Goal: Task Accomplishment & Management: Use online tool/utility

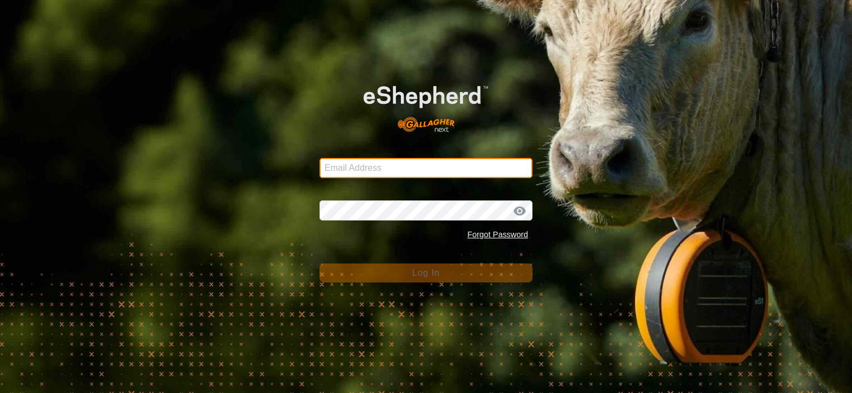
type input "[PERSON_NAME][EMAIL_ADDRESS][DOMAIN_NAME]"
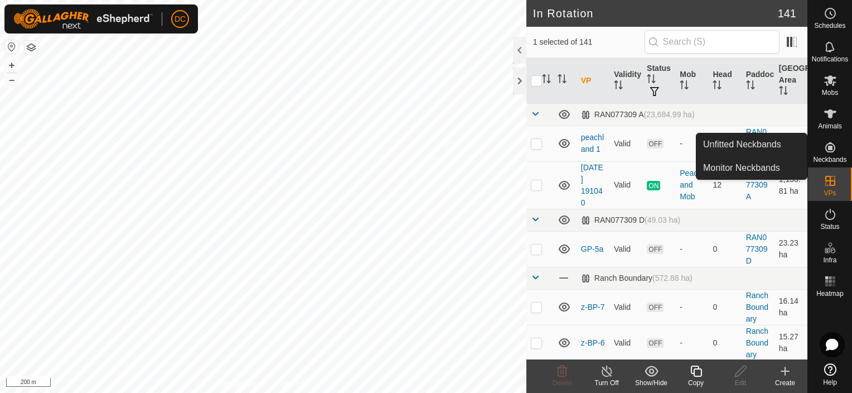
click at [701, 370] on icon at bounding box center [695, 370] width 11 height 11
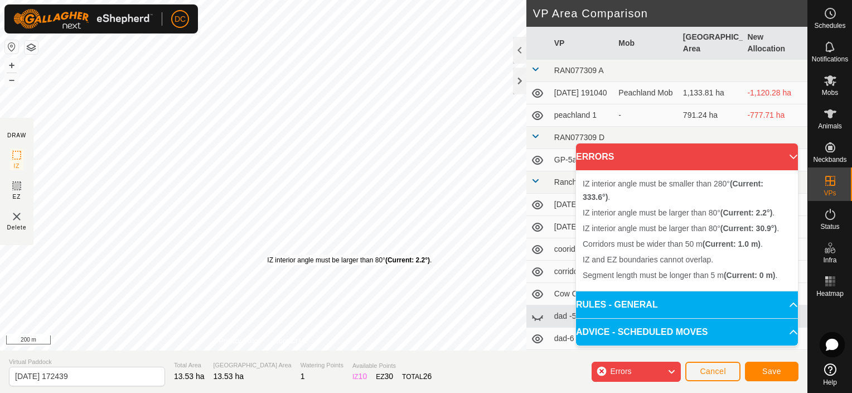
click at [265, 254] on div "IZ interior angle must be larger than 80° (Current: 2.2°) . + – ⇧ i 200 m" at bounding box center [263, 175] width 526 height 350
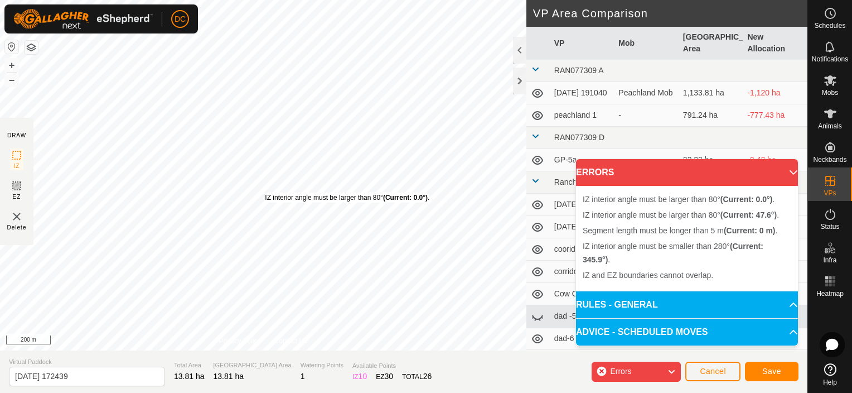
drag, startPoint x: 274, startPoint y: 257, endPoint x: 256, endPoint y: 185, distance: 74.1
click at [265, 192] on div "IZ interior angle must be larger than 80° (Current: 0.0°) ." at bounding box center [347, 197] width 164 height 10
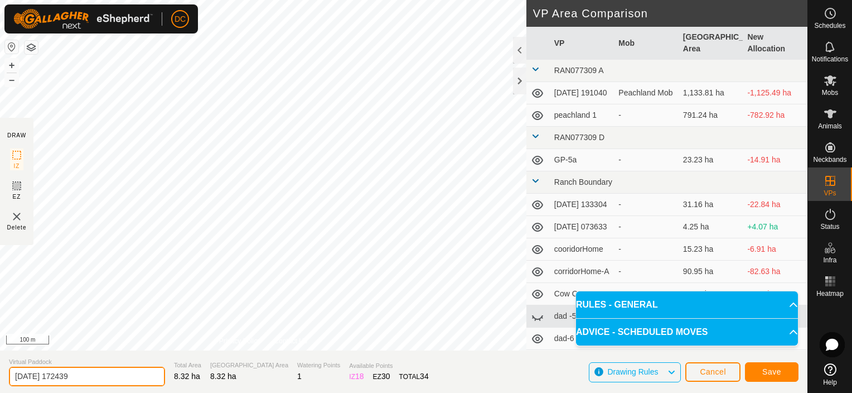
drag, startPoint x: 88, startPoint y: 377, endPoint x: 13, endPoint y: 379, distance: 74.7
click at [13, 379] on input "[DATE] 172439" at bounding box center [87, 376] width 156 height 20
type input "north 2"
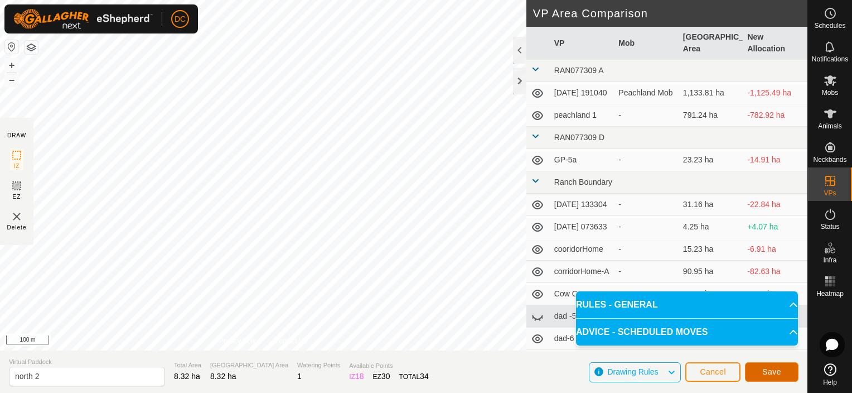
click at [767, 368] on span "Save" at bounding box center [771, 371] width 19 height 9
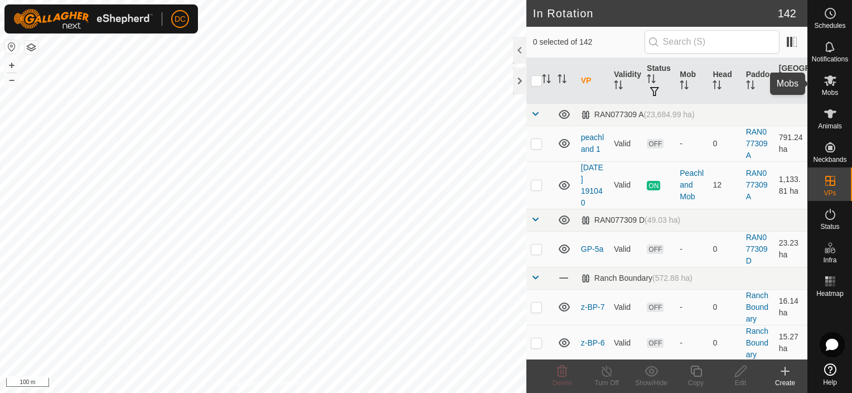
click at [834, 80] on icon at bounding box center [829, 80] width 13 height 13
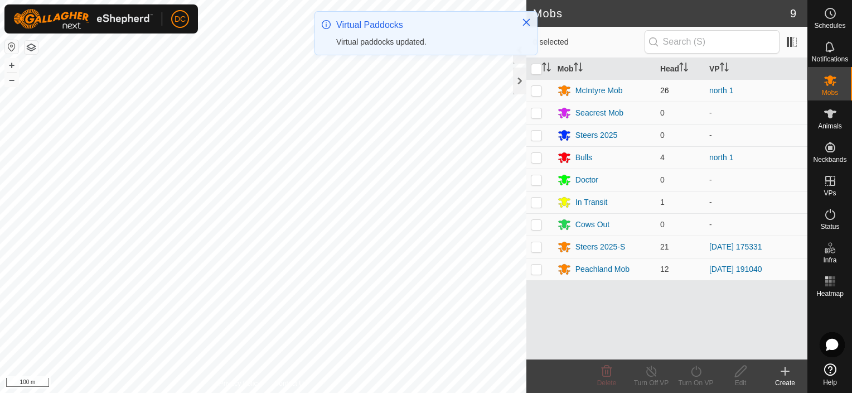
click at [535, 90] on p-checkbox at bounding box center [536, 90] width 11 height 9
checkbox input "true"
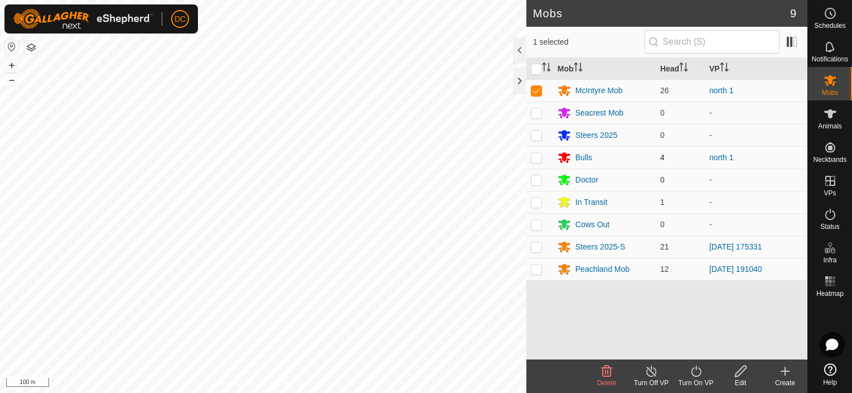
click at [538, 154] on p-checkbox at bounding box center [536, 157] width 11 height 9
checkbox input "true"
click at [694, 370] on icon at bounding box center [696, 370] width 14 height 13
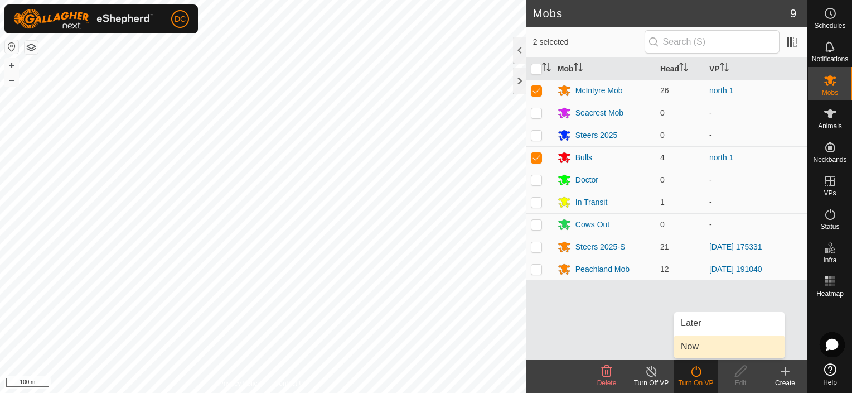
click at [690, 347] on link "Now" at bounding box center [729, 346] width 110 height 22
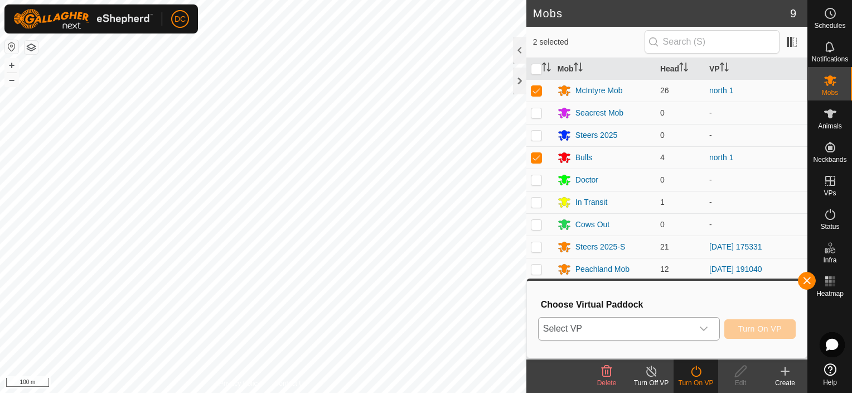
click at [703, 328] on icon "dropdown trigger" at bounding box center [704, 328] width 8 height 4
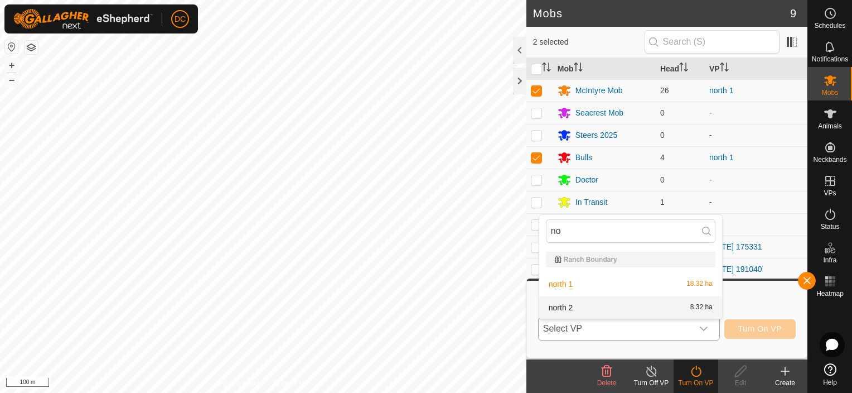
type input "no"
click at [578, 302] on li "north 2 8.32 ha" at bounding box center [630, 307] width 183 height 22
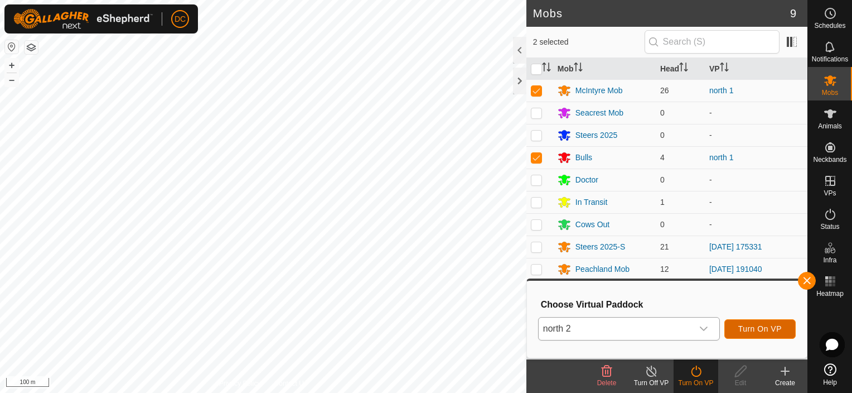
click at [760, 329] on span "Turn On VP" at bounding box center [759, 328] width 43 height 9
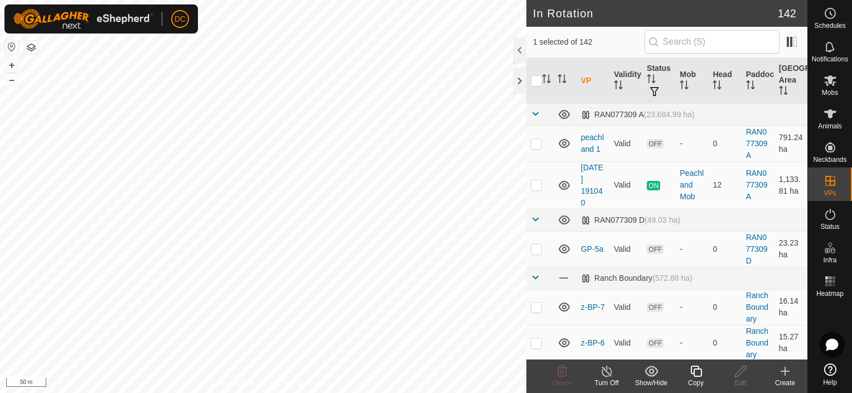
click at [696, 372] on icon at bounding box center [696, 370] width 14 height 13
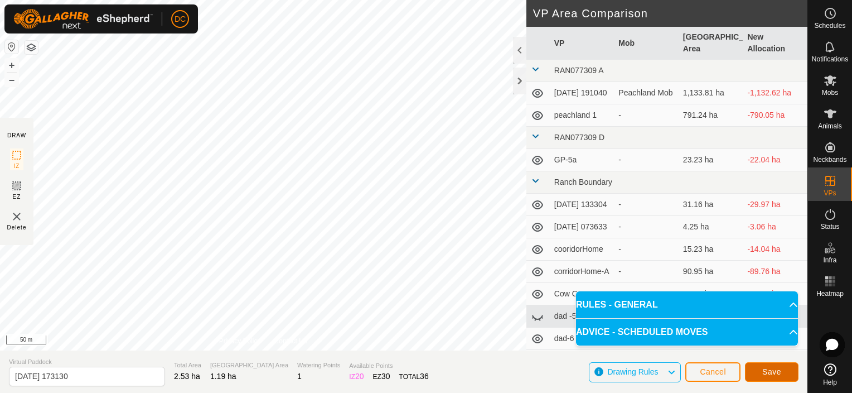
click at [777, 372] on span "Save" at bounding box center [771, 371] width 19 height 9
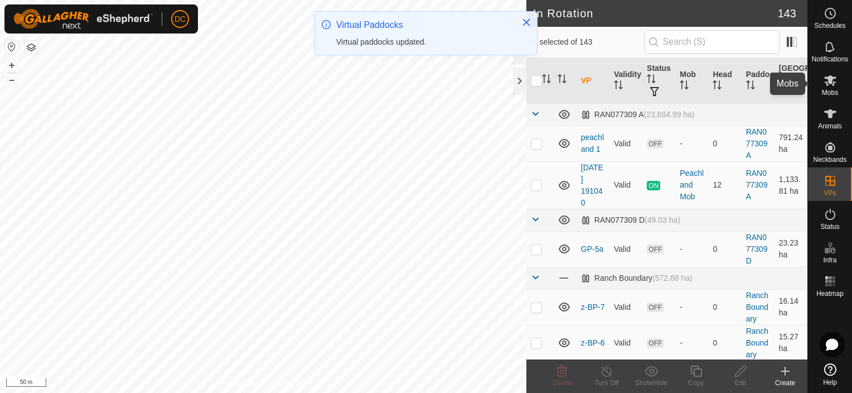
click at [823, 84] on icon at bounding box center [829, 80] width 13 height 13
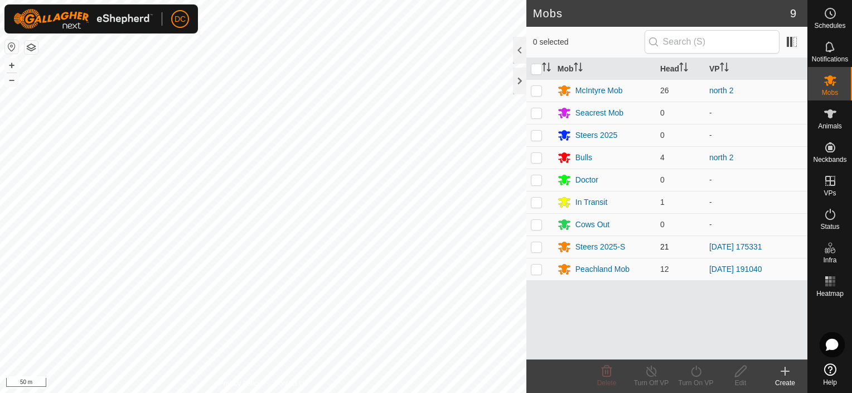
click at [538, 244] on p-checkbox at bounding box center [536, 246] width 11 height 9
checkbox input "true"
click at [693, 368] on icon at bounding box center [696, 370] width 10 height 11
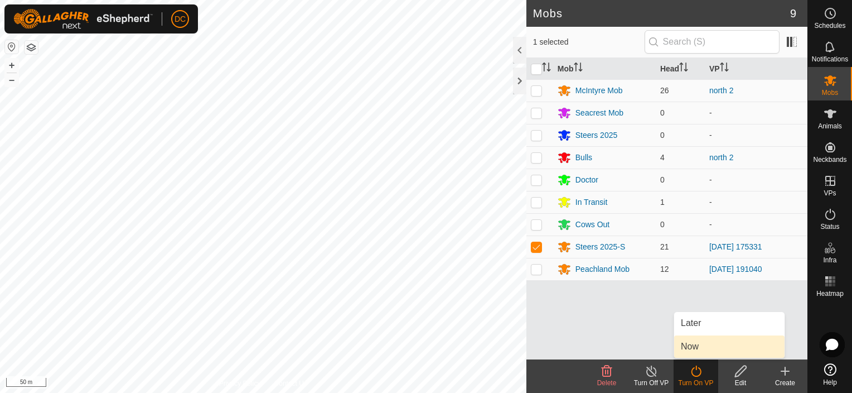
click at [711, 346] on link "Now" at bounding box center [729, 346] width 110 height 22
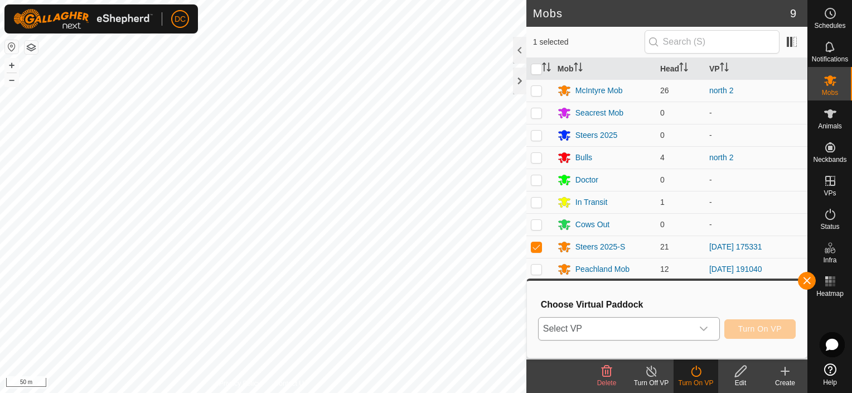
click at [708, 330] on icon "dropdown trigger" at bounding box center [703, 328] width 9 height 9
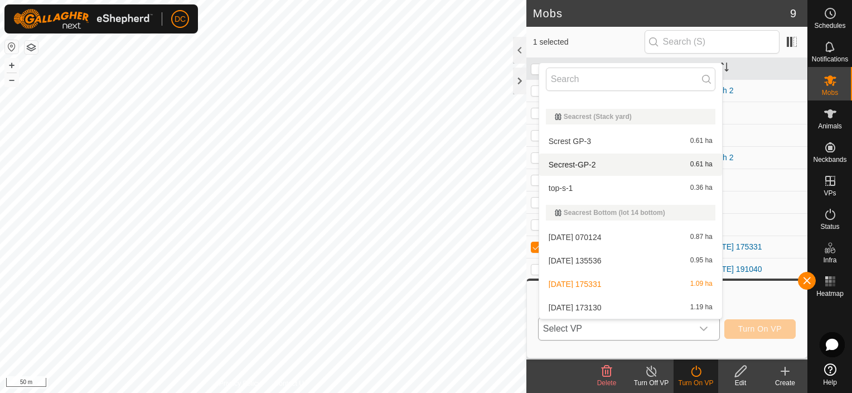
scroll to position [1857, 0]
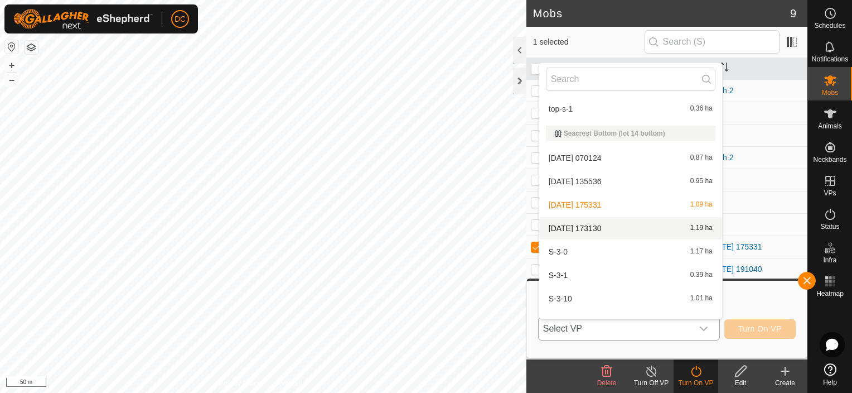
click at [637, 229] on li "[DATE] 173130 1.19 ha" at bounding box center [630, 228] width 183 height 22
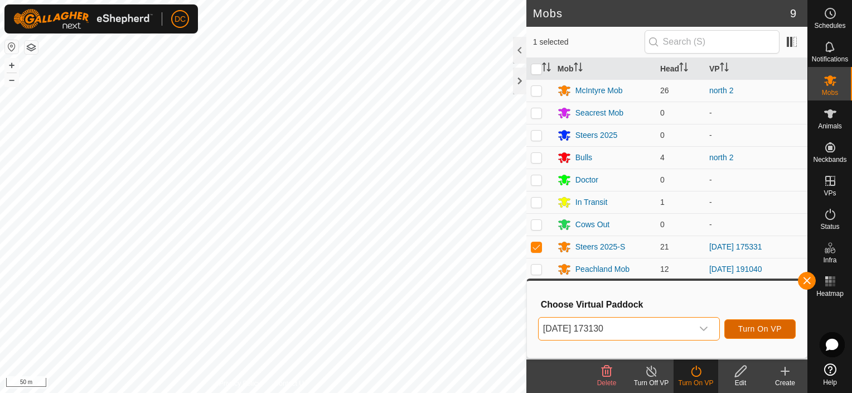
click at [773, 331] on span "Turn On VP" at bounding box center [759, 328] width 43 height 9
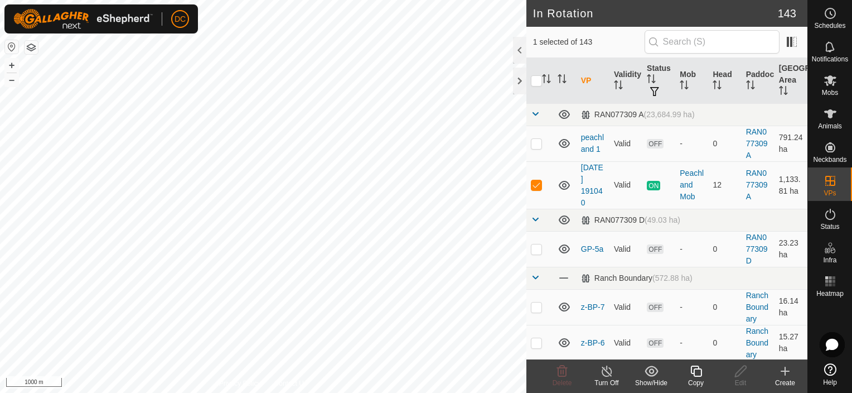
click at [694, 369] on icon at bounding box center [695, 370] width 11 height 11
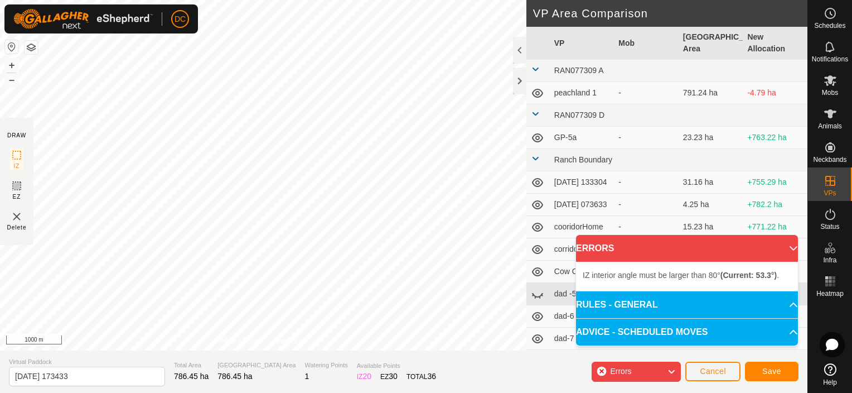
click at [186, 240] on div "IZ interior angle must be larger than 80° (Current: 53.3°) . + – ⇧ i 1000 m" at bounding box center [263, 175] width 526 height 350
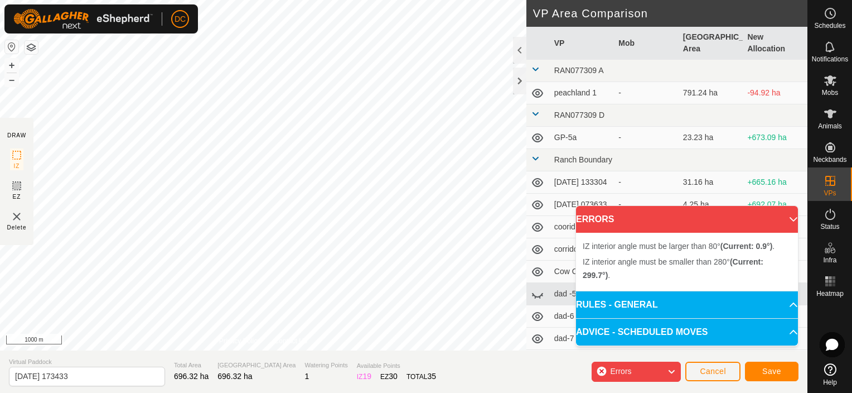
click at [184, 238] on div "IZ interior angle must be smaller than 280° (Current: 299.7°) . + – ⇧ i 1000 m" at bounding box center [263, 175] width 526 height 350
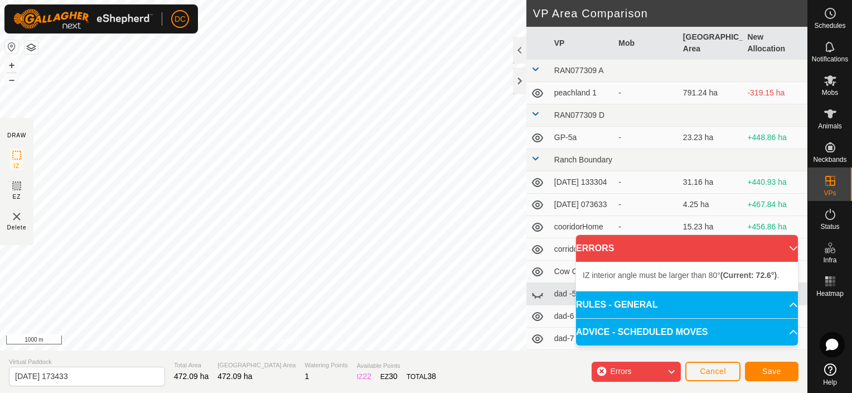
click at [101, 169] on div "IZ interior angle must be larger than 80° (Current: 72.6°) . + – ⇧ i 1000 m" at bounding box center [263, 175] width 526 height 350
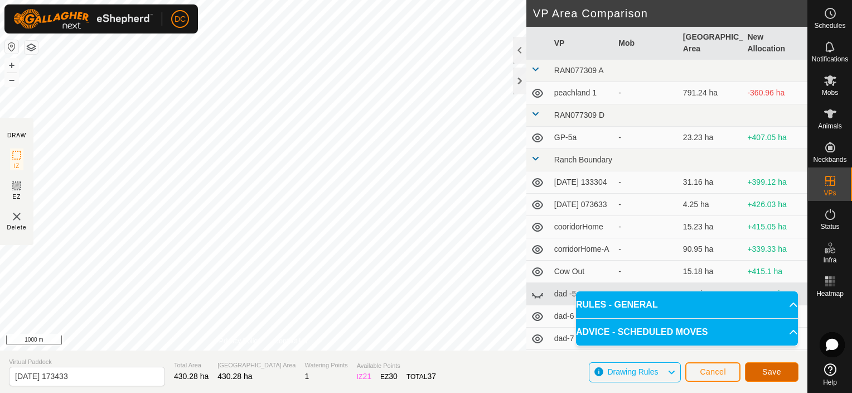
click at [770, 372] on span "Save" at bounding box center [771, 371] width 19 height 9
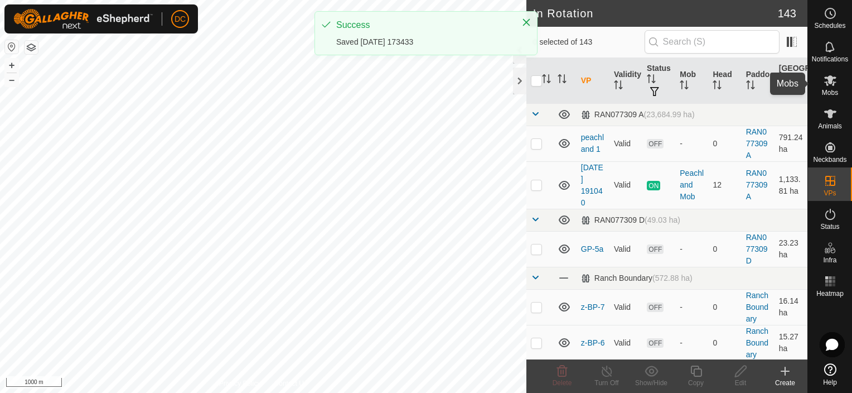
click at [831, 80] on icon at bounding box center [830, 80] width 12 height 11
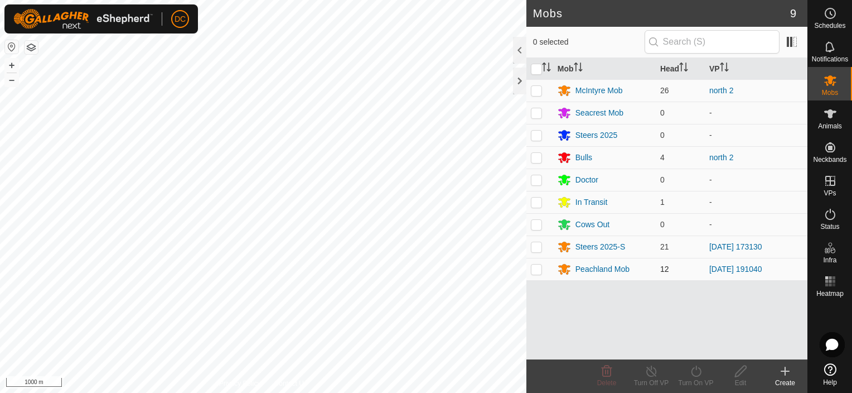
click at [538, 267] on p-checkbox at bounding box center [536, 268] width 11 height 9
checkbox input "true"
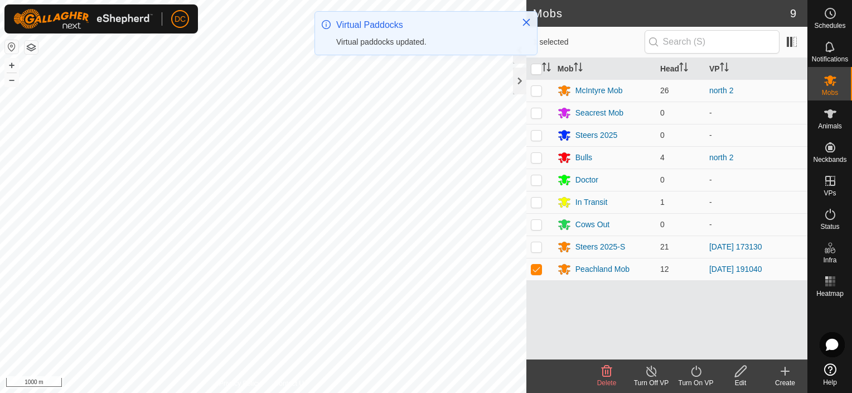
click at [696, 370] on icon at bounding box center [696, 370] width 14 height 13
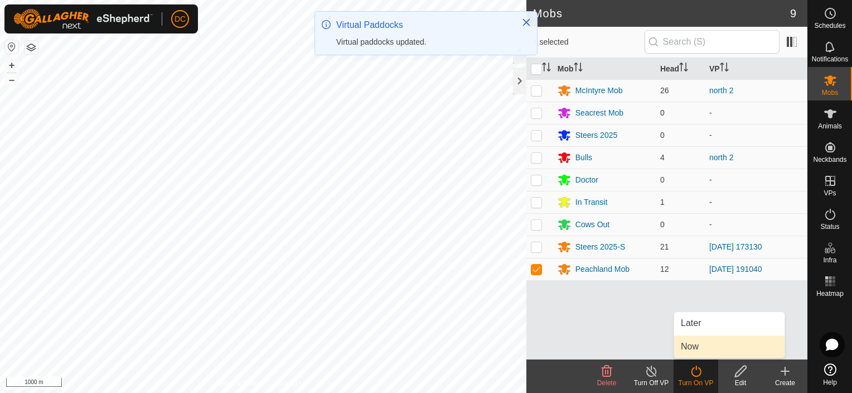
click at [704, 350] on link "Now" at bounding box center [729, 346] width 110 height 22
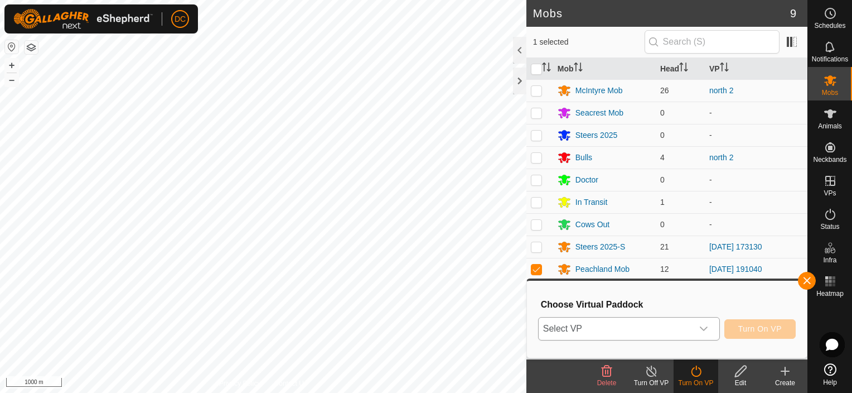
click at [707, 328] on icon "dropdown trigger" at bounding box center [703, 328] width 9 height 9
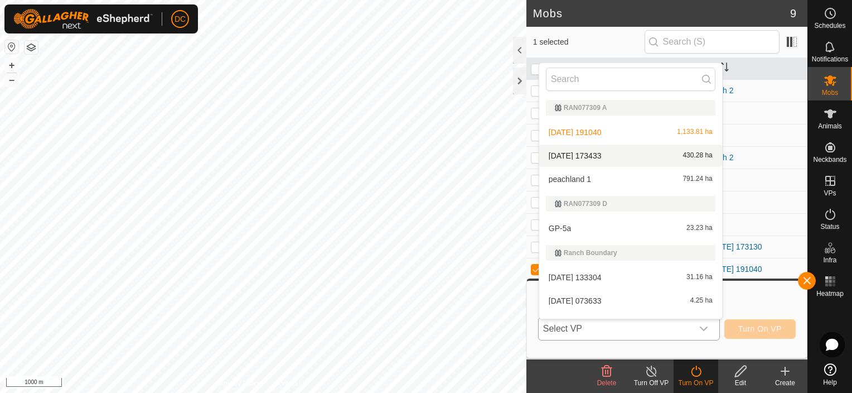
click at [622, 153] on li "[DATE] 173433 430.28 ha" at bounding box center [630, 155] width 183 height 22
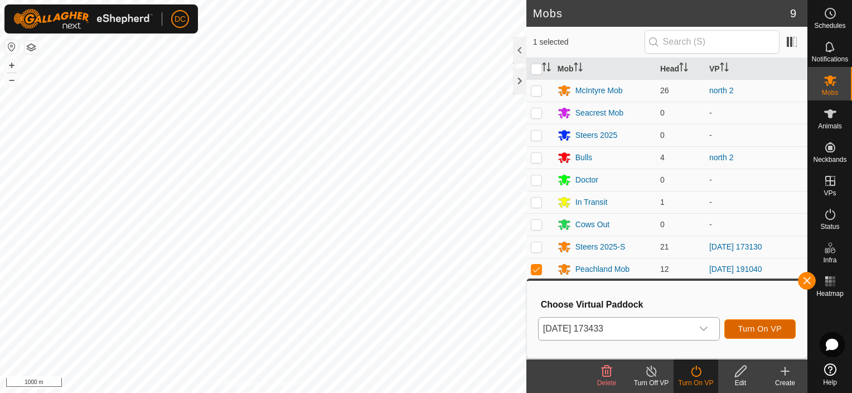
click at [760, 324] on span "Turn On VP" at bounding box center [759, 328] width 43 height 9
